Goal: Navigation & Orientation: Find specific page/section

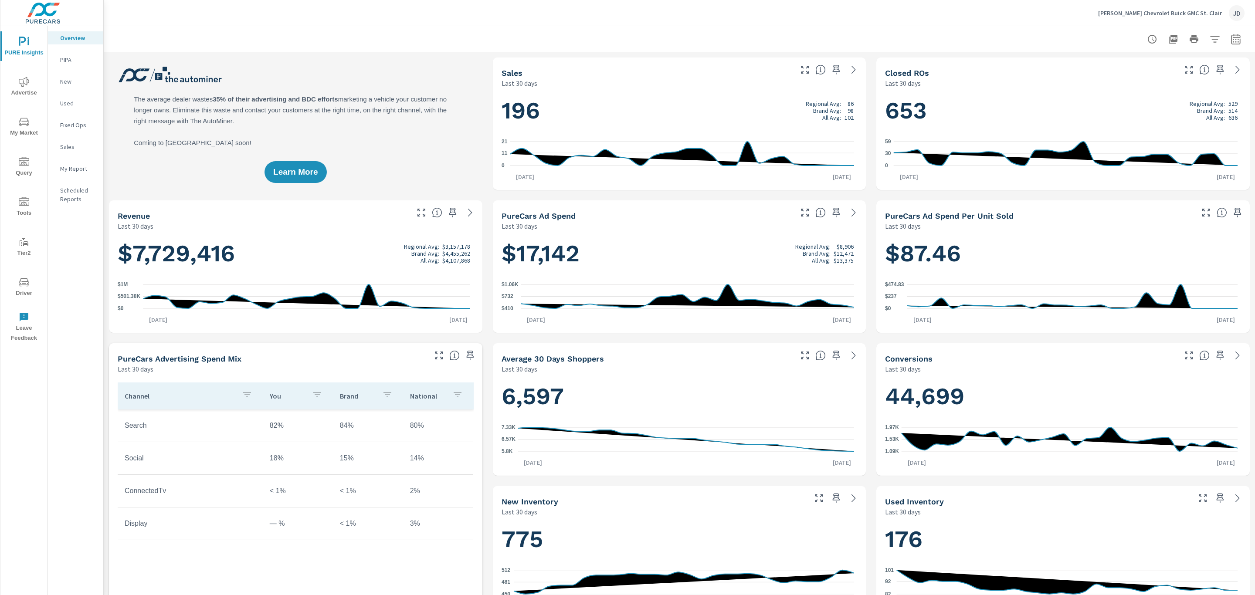
scroll to position [0, 0]
click at [22, 284] on icon "nav menu" at bounding box center [24, 282] width 10 height 10
